Goal: Task Accomplishment & Management: Manage account settings

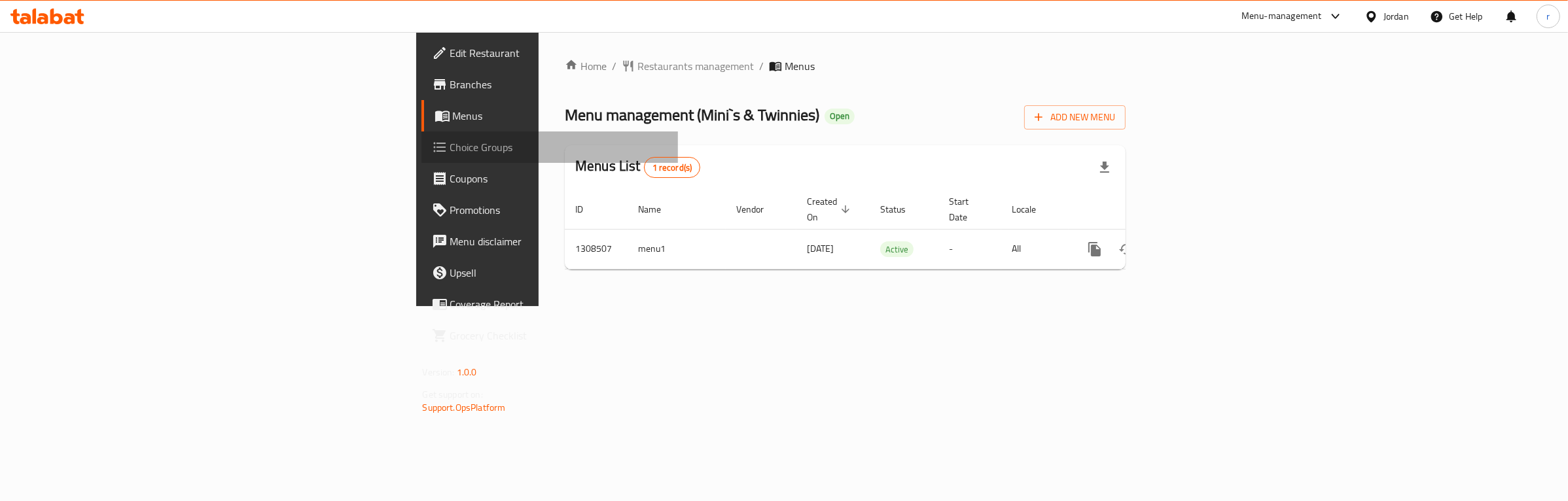
click at [421, 155] on link "Choice Groups" at bounding box center [549, 147] width 257 height 32
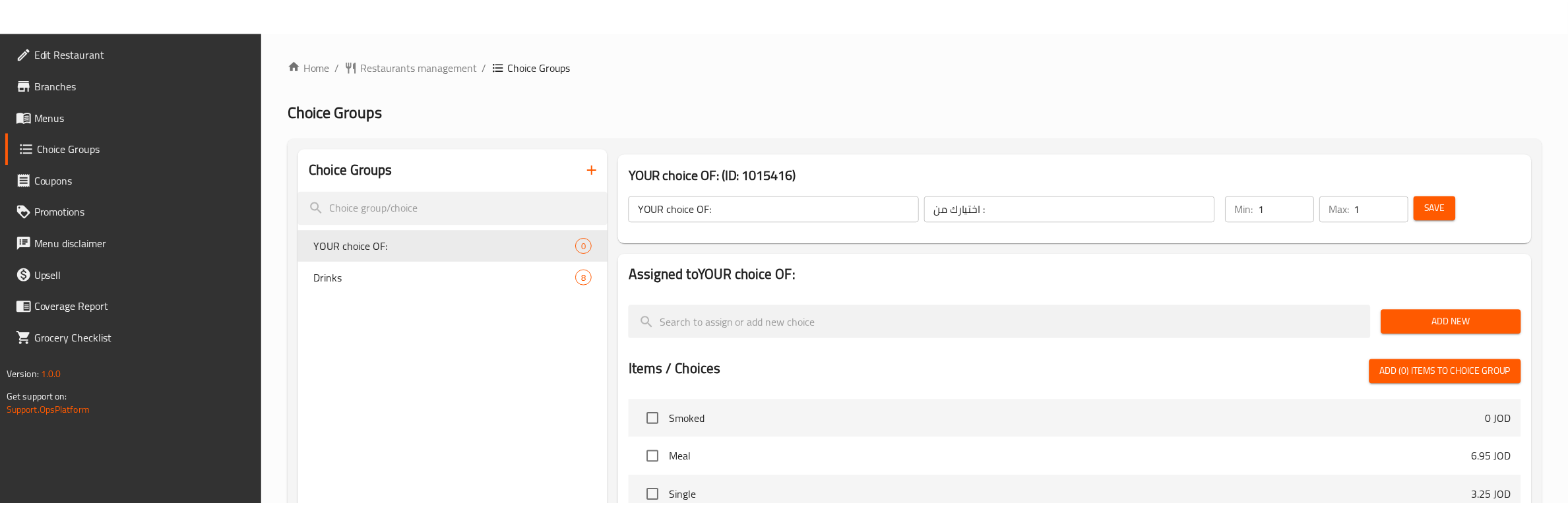
scroll to position [338, 0]
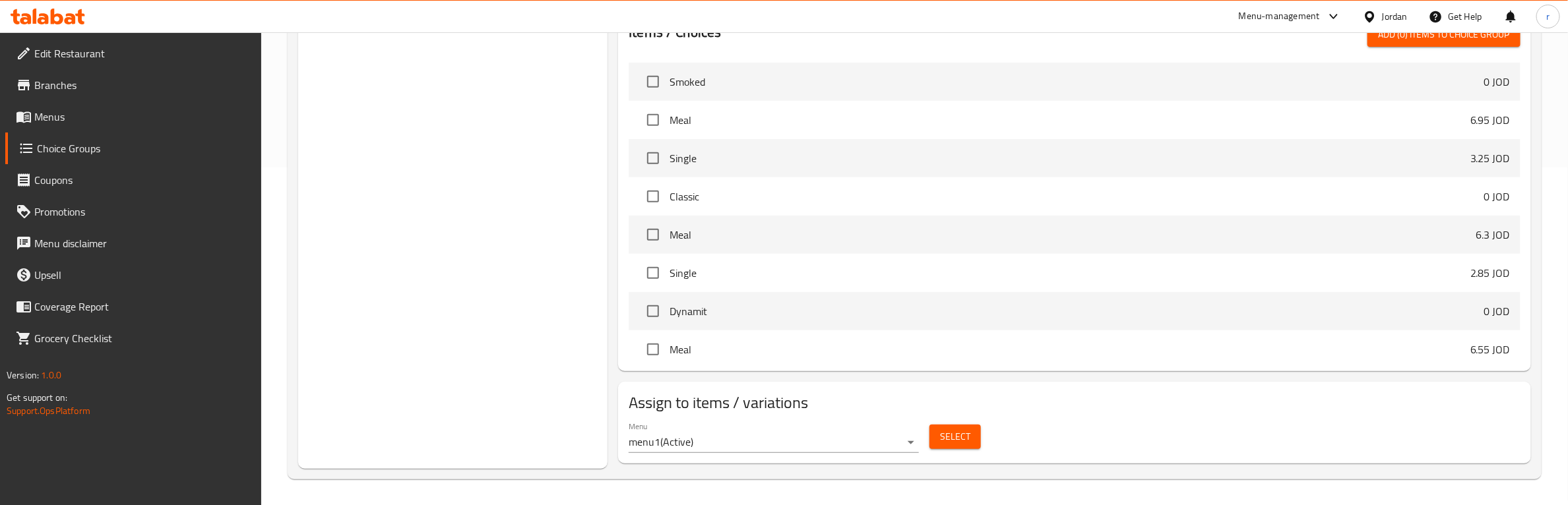
click at [1053, 426] on div "Menu menu1 ( Active ) Select" at bounding box center [1074, 437] width 902 height 42
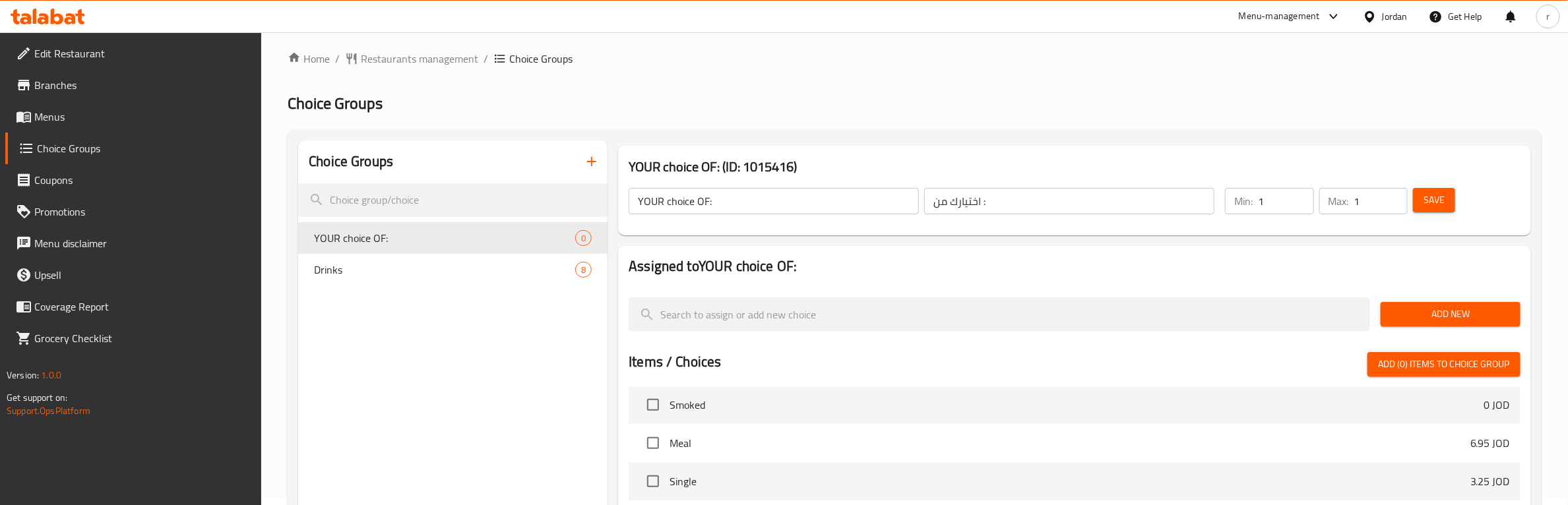
scroll to position [0, 0]
click at [413, 274] on span "Drinks" at bounding box center [424, 269] width 221 height 16
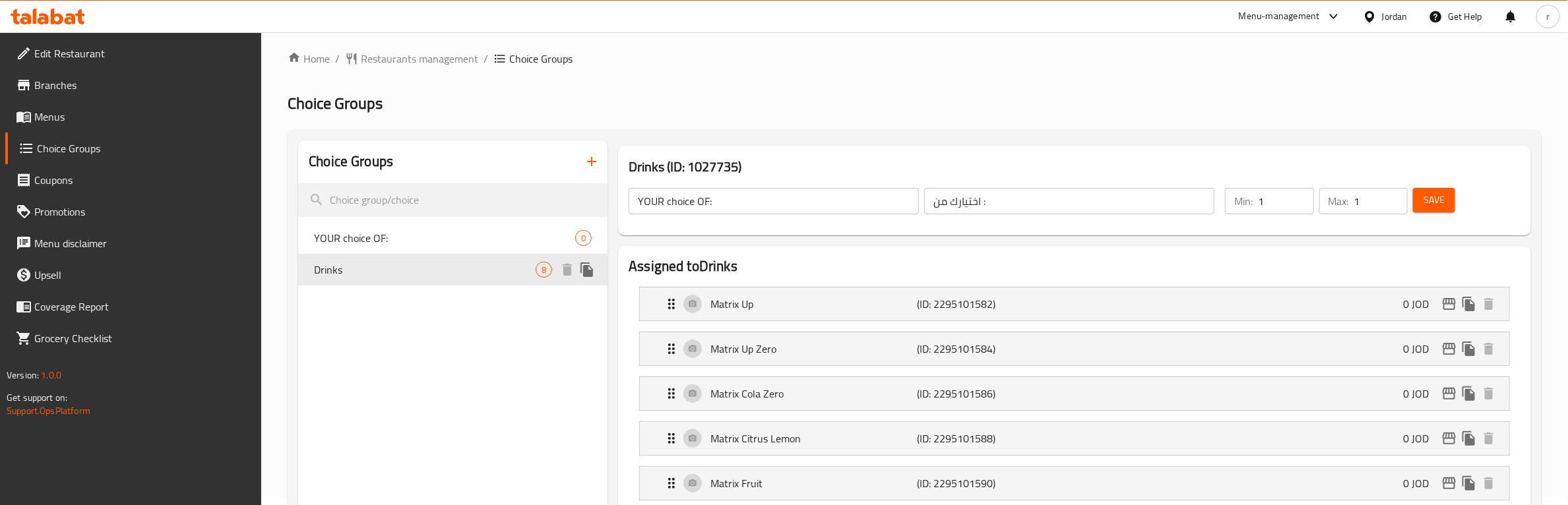
type input "Drinks"
type input "مشروبات"
click at [446, 231] on span "YOUR choice OF:" at bounding box center [424, 238] width 221 height 16
type input "YOUR choice OF:"
type input "اختيارك من :"
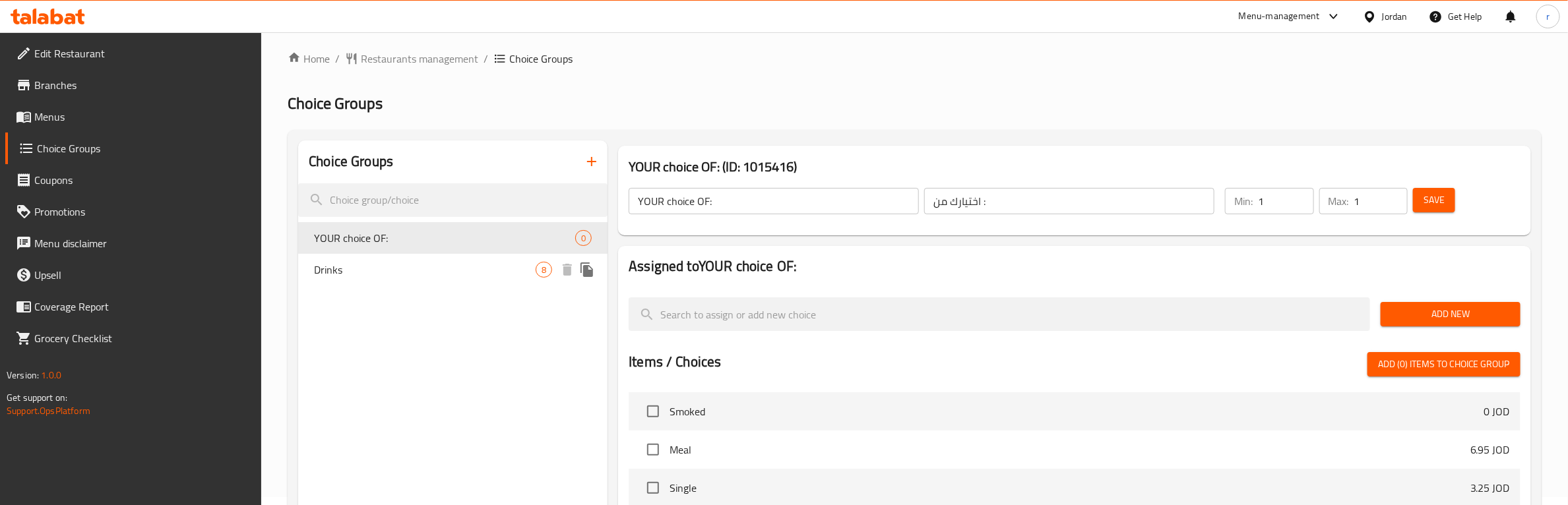
click at [444, 256] on div "Drinks 8" at bounding box center [453, 270] width 309 height 32
type input "Drinks"
type input "مشروبات"
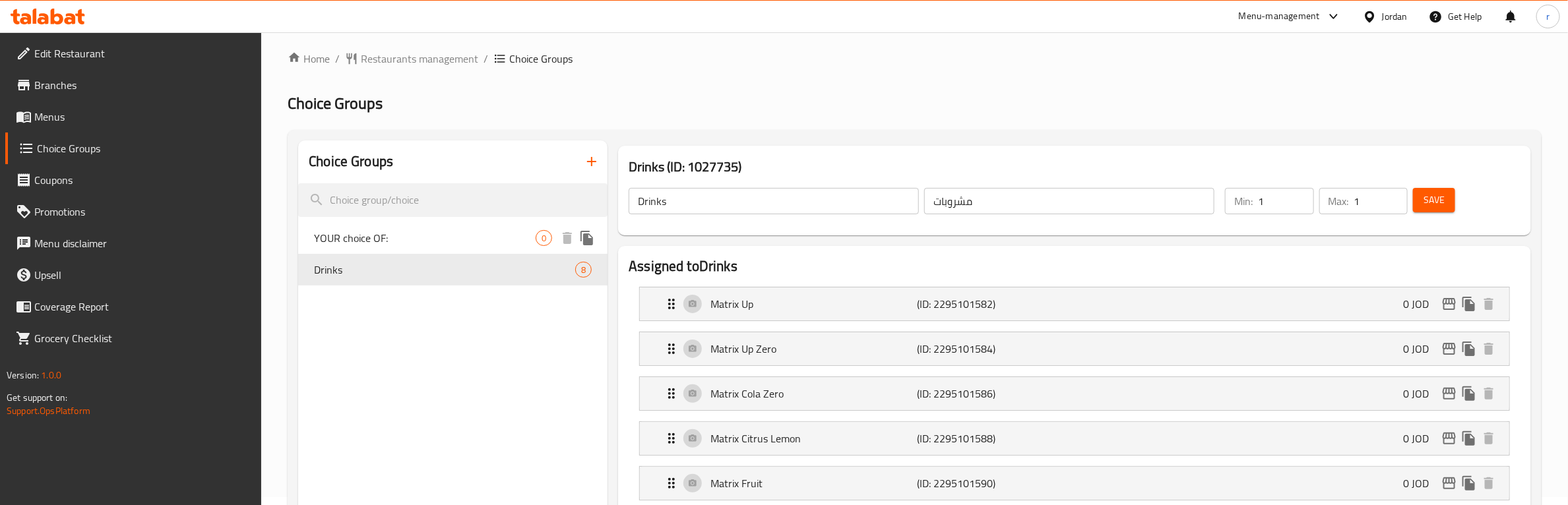
click at [446, 244] on span "YOUR choice OF:" at bounding box center [424, 238] width 221 height 16
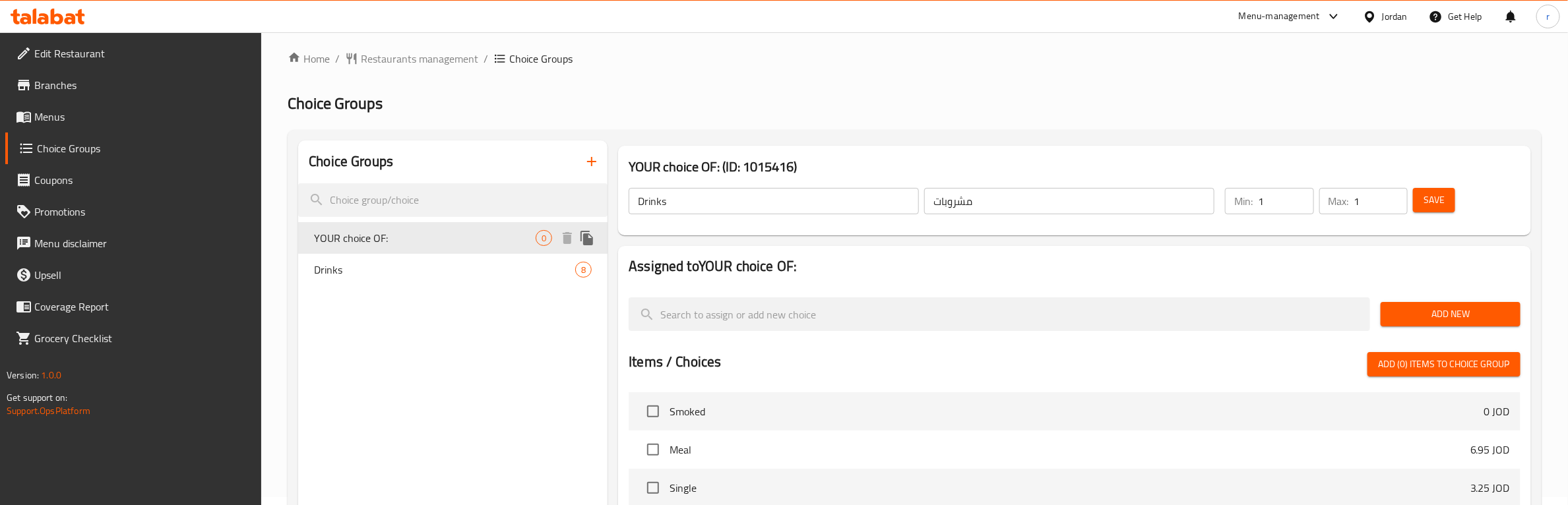
type input "YOUR choice OF:"
type input "اختيارك من :"
click at [447, 278] on div "Drinks 8" at bounding box center [453, 270] width 309 height 32
type input "Drinks"
type input "مشروبات"
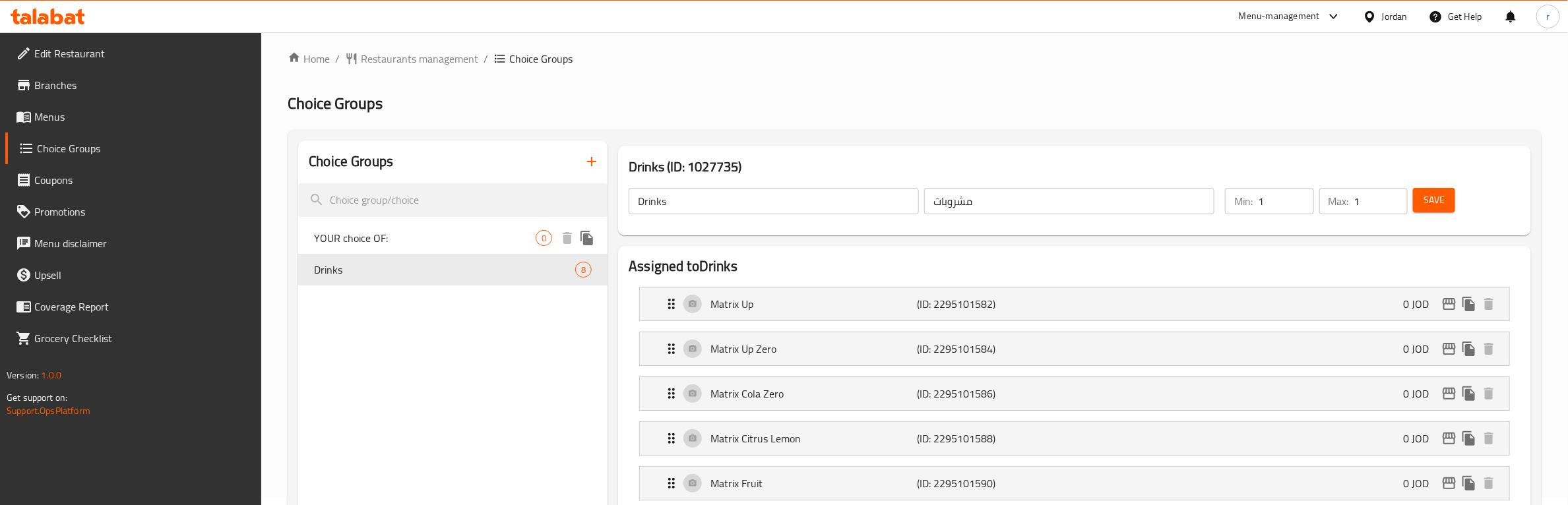
click at [399, 234] on span "YOUR choice OF:" at bounding box center [424, 238] width 221 height 16
type input "YOUR choice OF:"
type input "اختيارك من :"
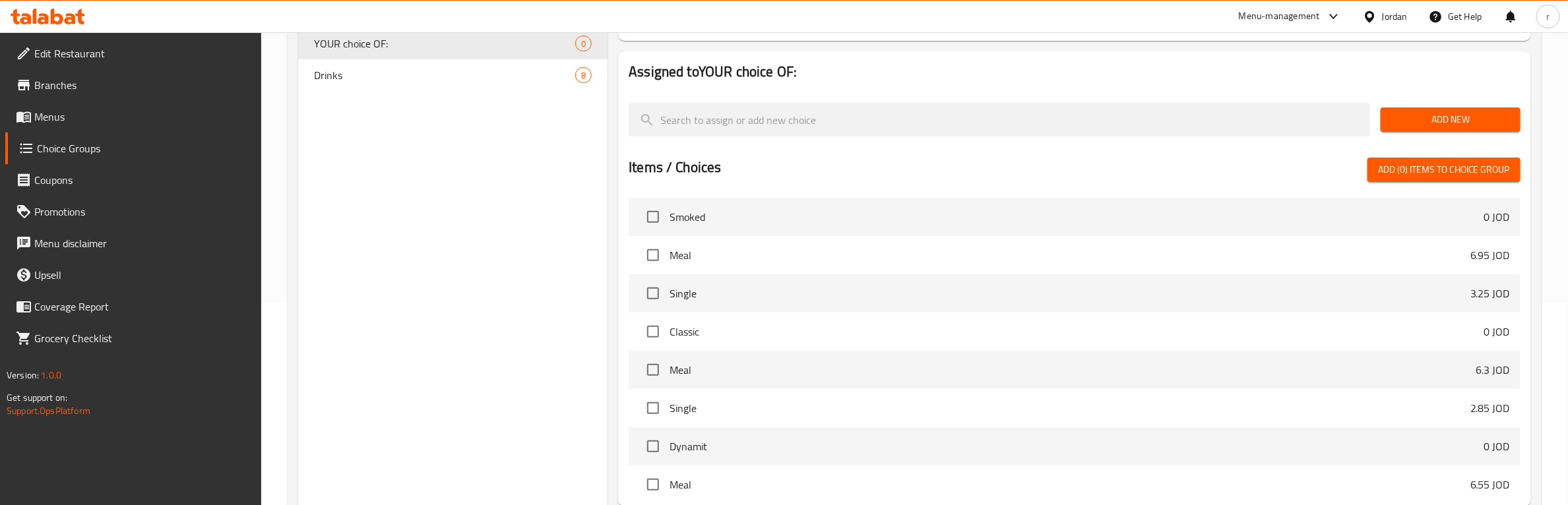
scroll to position [8, 0]
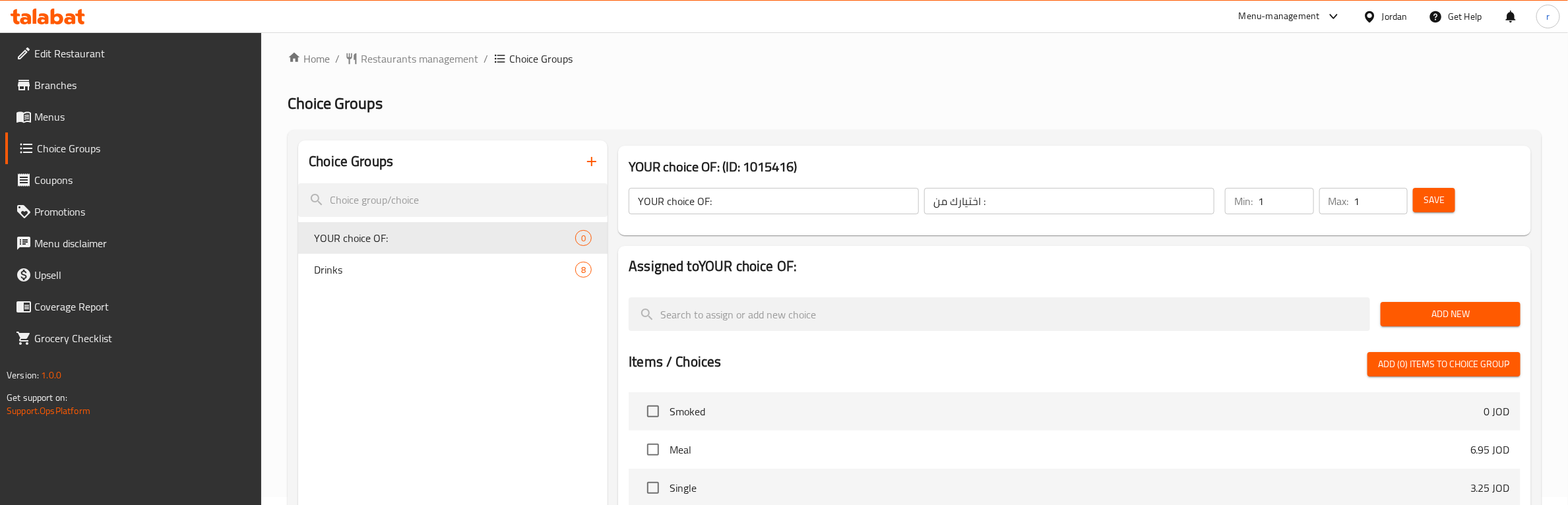
click at [886, 65] on ol "Home / Restaurants management / Choice Groups" at bounding box center [914, 59] width 1254 height 16
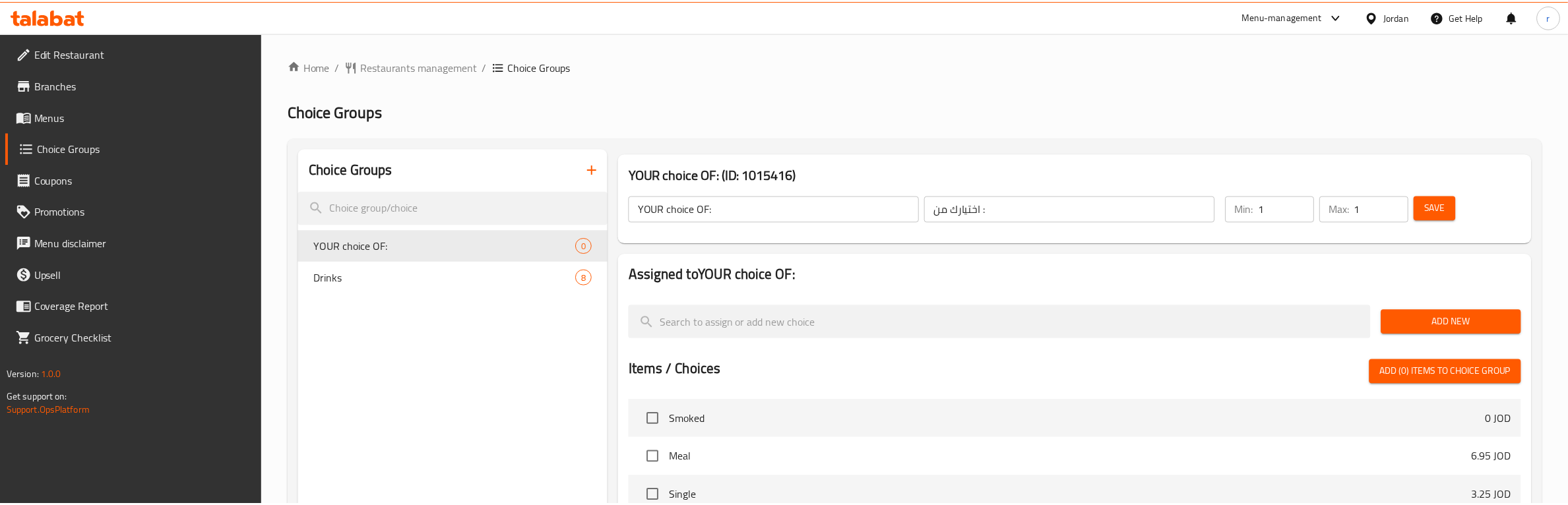
scroll to position [338, 0]
